Goal: Task Accomplishment & Management: Use online tool/utility

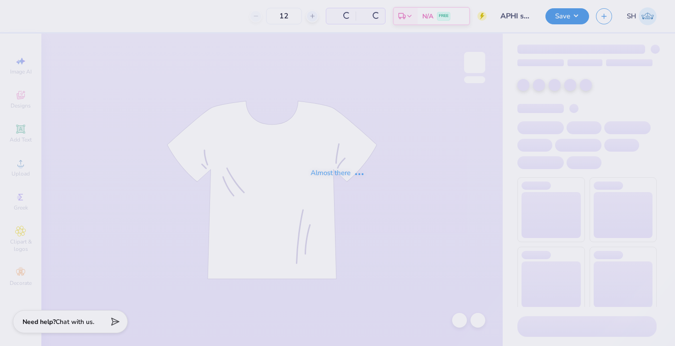
type input "APHI senior dads weekend"
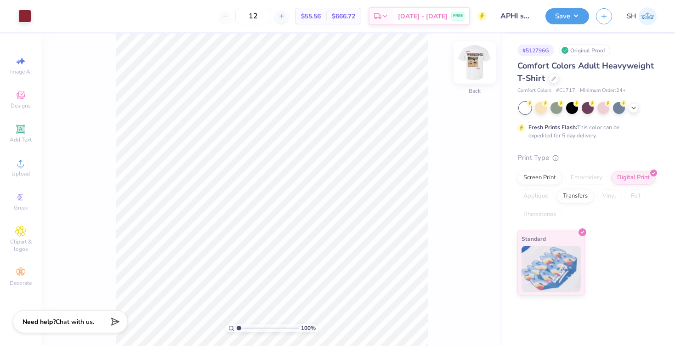
click at [477, 65] on img at bounding box center [475, 62] width 37 height 37
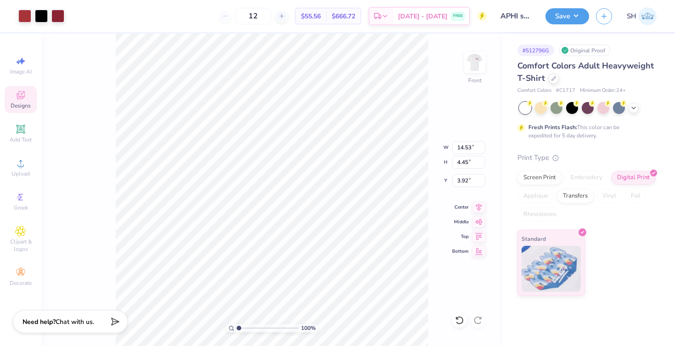
type input "3.83"
type input "13.52"
type input "4.14"
type input "4.18"
type input "8.82"
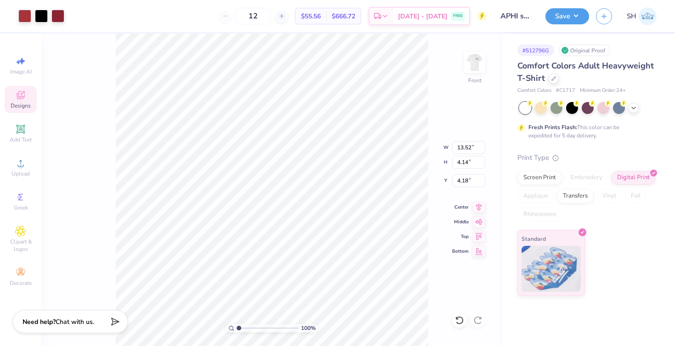
type input "8.65"
type input "9.02"
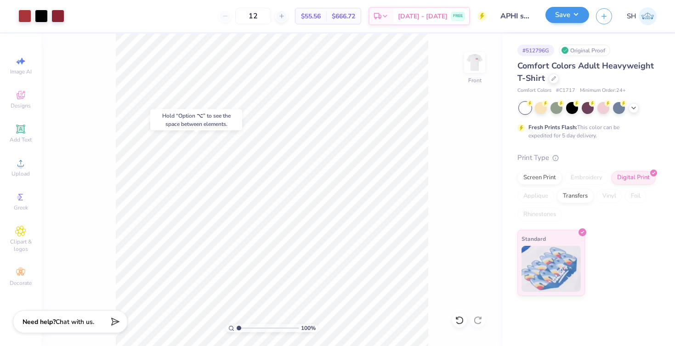
click at [567, 23] on button "Save" at bounding box center [568, 15] width 44 height 16
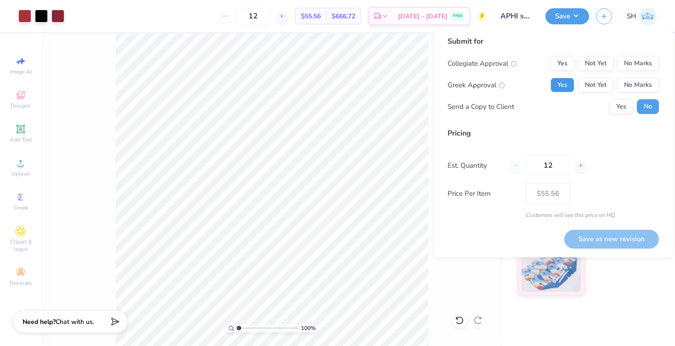
click at [566, 86] on button "Yes" at bounding box center [563, 85] width 24 height 15
drag, startPoint x: 587, startPoint y: 85, endPoint x: 621, endPoint y: 74, distance: 35.5
click at [587, 85] on button "Not Yet" at bounding box center [595, 85] width 35 height 15
click at [637, 62] on button "No Marks" at bounding box center [638, 63] width 42 height 15
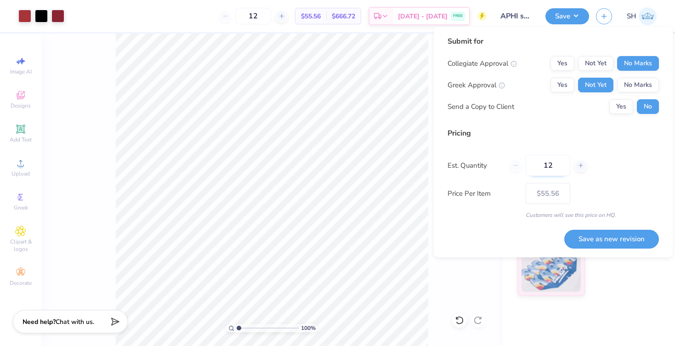
click at [547, 159] on input "12" at bounding box center [548, 165] width 45 height 21
type input "2"
type input "25"
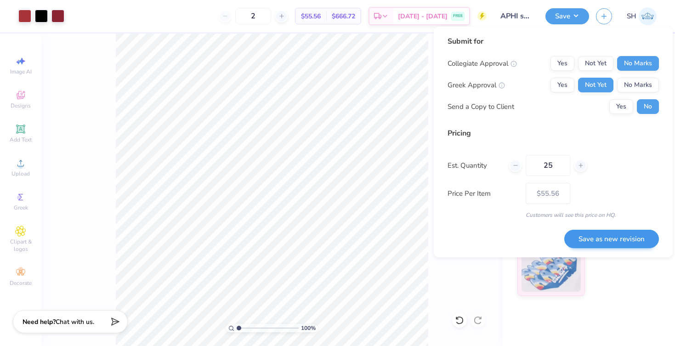
type input "25"
type input "$49.40"
type input "25"
click at [617, 238] on button "Save as new revision" at bounding box center [612, 239] width 95 height 19
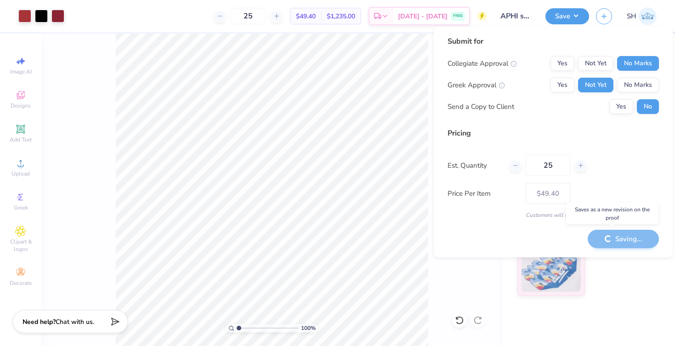
type input "– –"
